Goal: Transaction & Acquisition: Purchase product/service

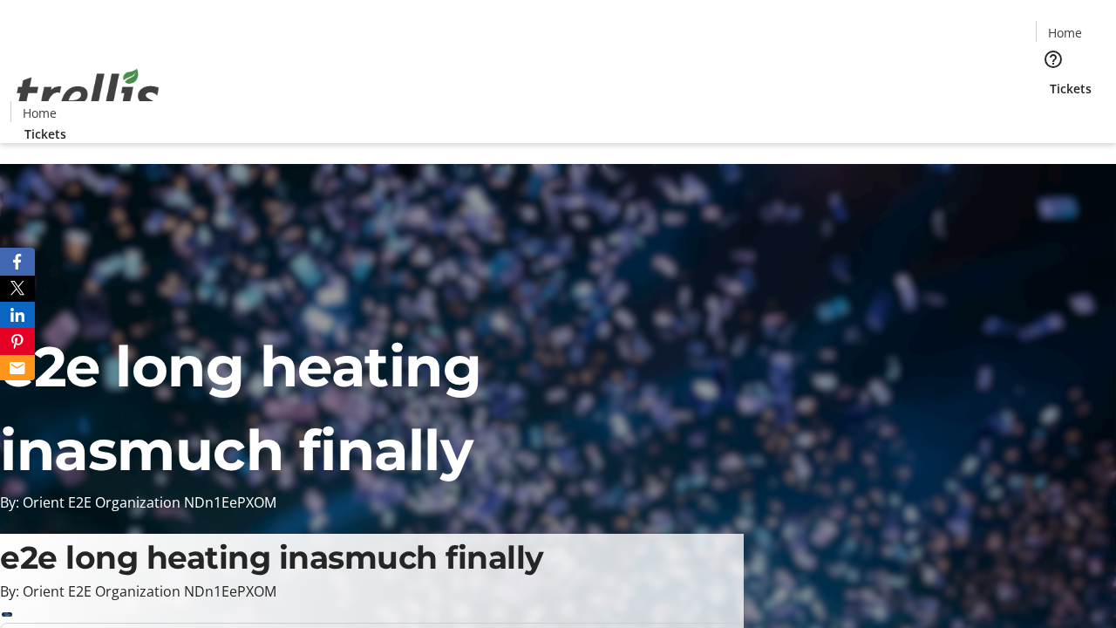
click at [1050, 79] on span "Tickets" at bounding box center [1071, 88] width 42 height 18
